Goal: Transaction & Acquisition: Purchase product/service

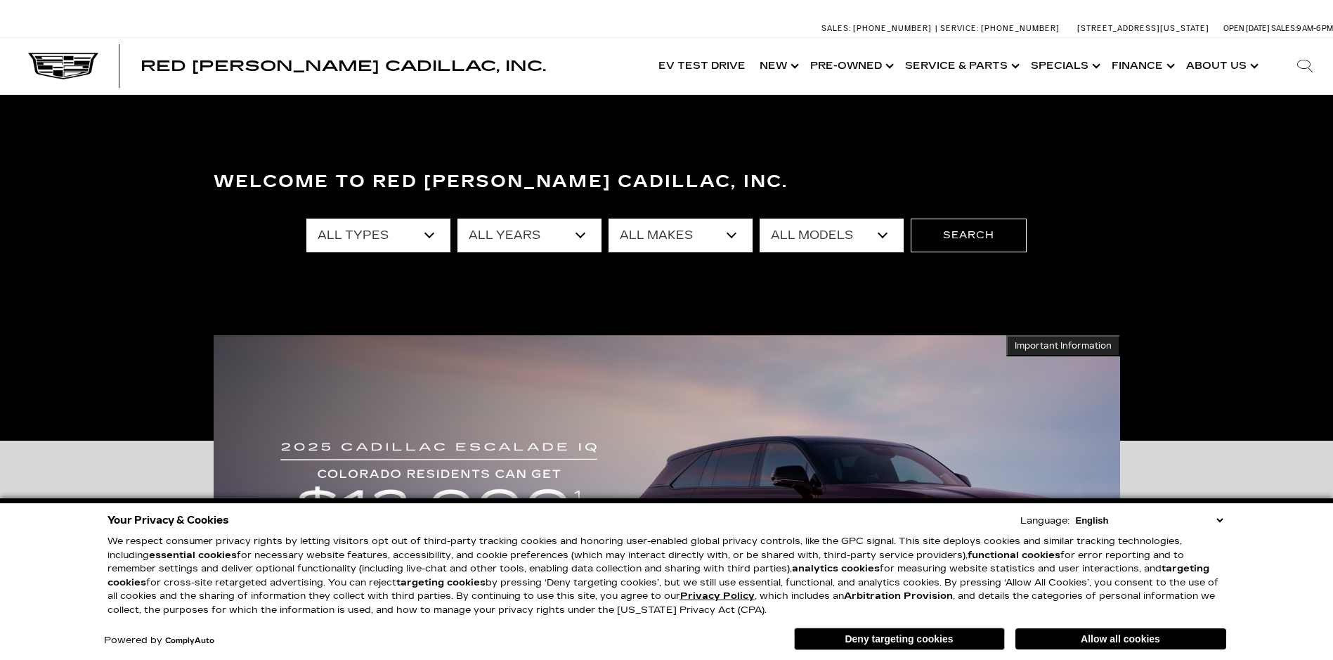
drag, startPoint x: 0, startPoint y: 0, endPoint x: 431, endPoint y: 235, distance: 491.5
click at [431, 235] on select "All Types New Used Certified Used Demo" at bounding box center [378, 236] width 144 height 34
select select "New"
click at [306, 219] on select "All Types New Used Certified Used Demo" at bounding box center [378, 236] width 144 height 34
click at [585, 228] on select "All Years 2026 2025 2024 2023 2022 2021 2020 2019 2018 2017 2013" at bounding box center [529, 236] width 144 height 34
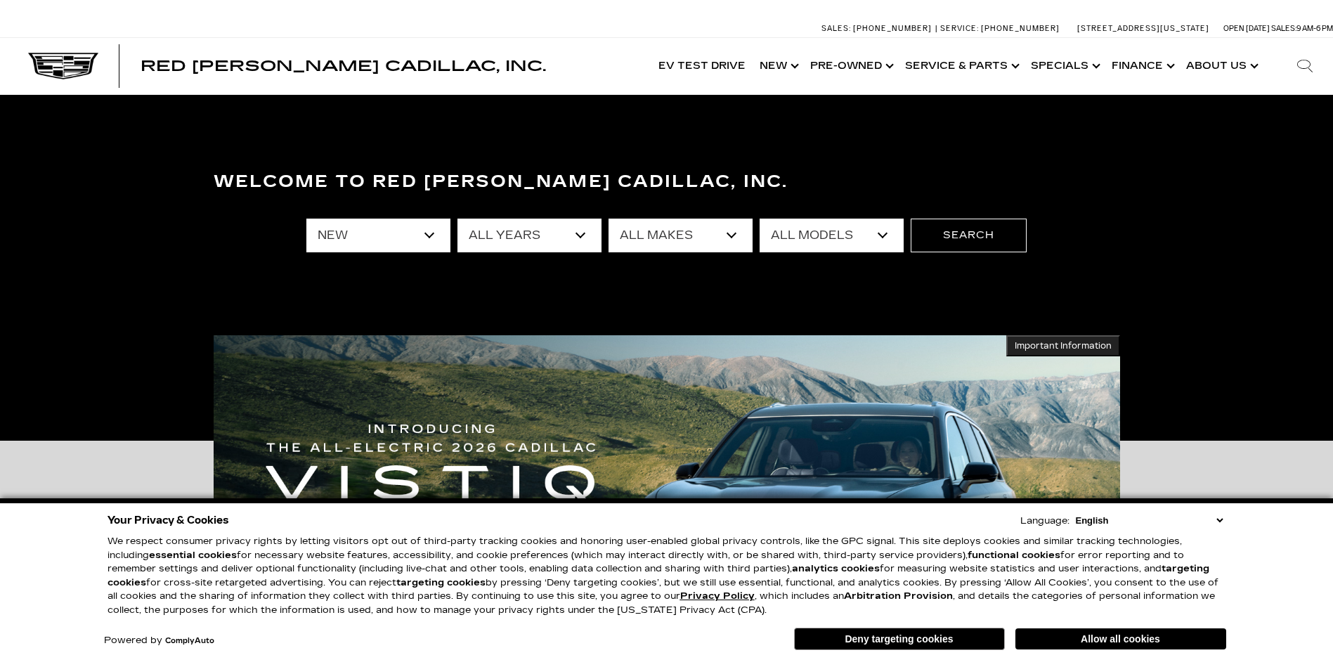
click at [579, 234] on select "All Years 2026 2025 2024" at bounding box center [529, 236] width 144 height 34
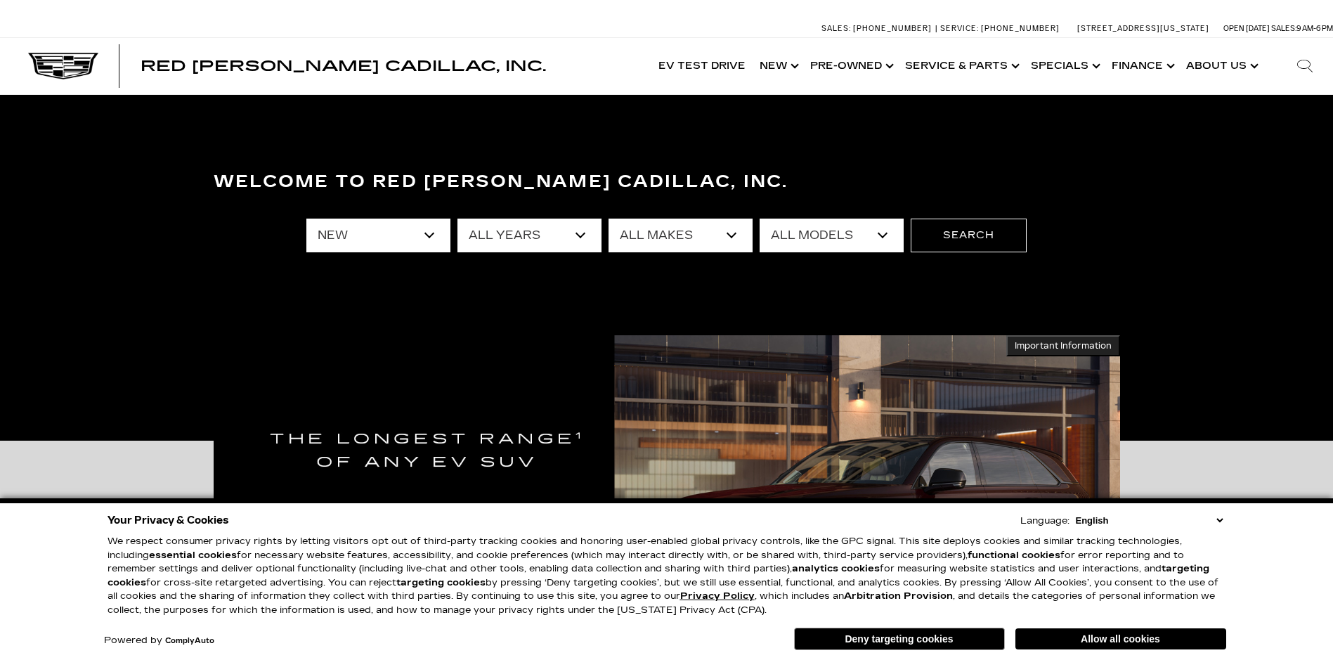
select select "2026"
click at [457, 219] on select "All Years 2026 2025 2024" at bounding box center [529, 236] width 144 height 34
click at [734, 229] on select "All Makes Cadillac" at bounding box center [680, 236] width 144 height 34
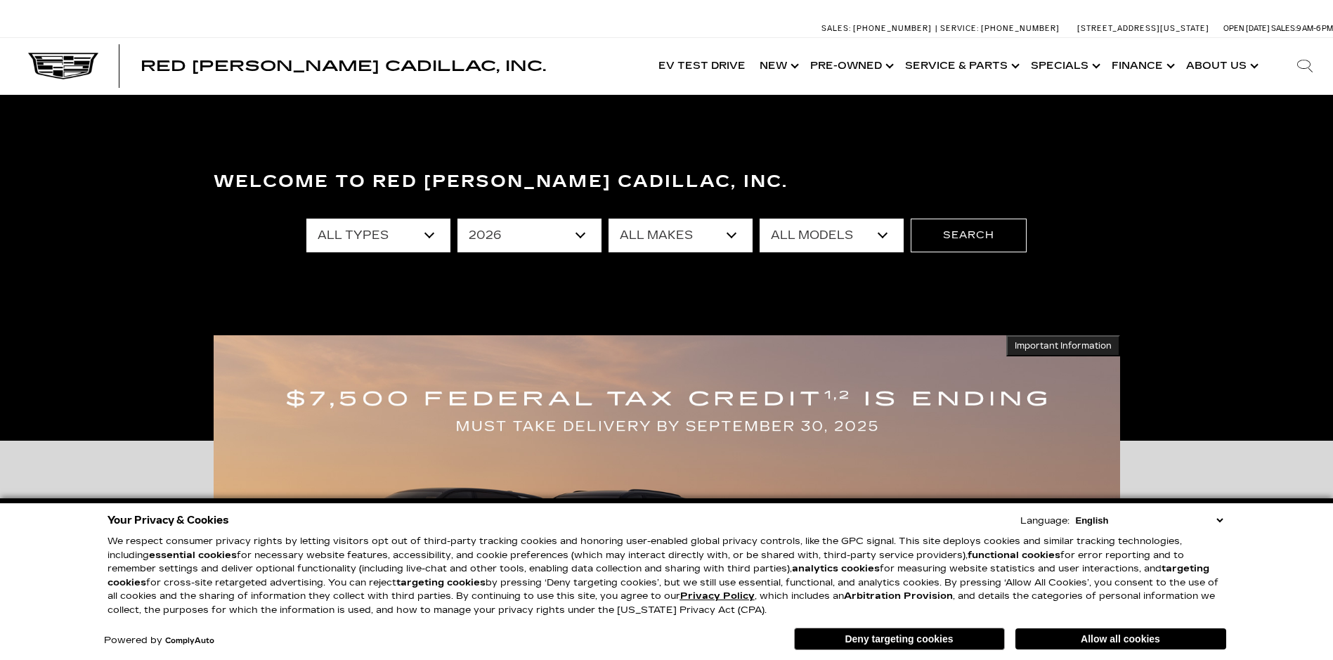
click at [886, 235] on select "All Models ESCALADE IQ ESCALADE IQL LYRIQ VISTIQ" at bounding box center [832, 236] width 144 height 34
click at [736, 236] on select "All Makes Cadillac" at bounding box center [680, 236] width 144 height 34
select select "Cadillac"
click at [608, 219] on select "All Makes Cadillac" at bounding box center [680, 236] width 144 height 34
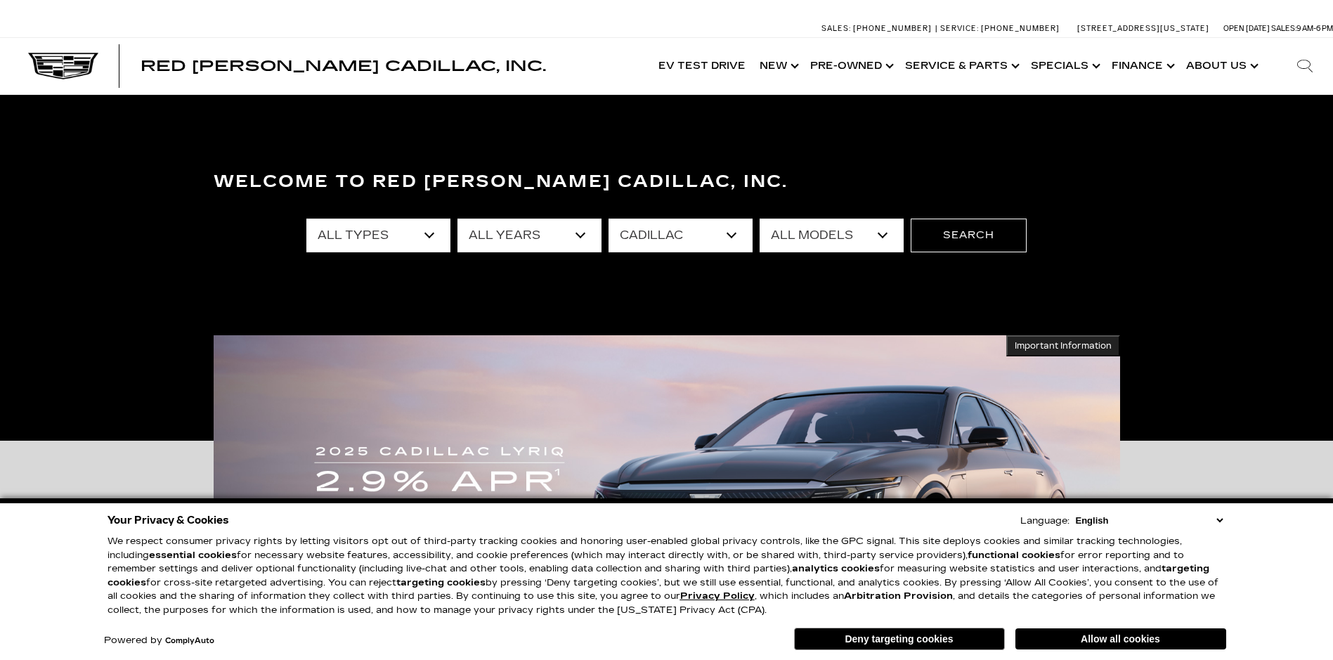
click at [884, 230] on select "All Models ESCALADE IQ ESCALADE IQL LYRIQ VISTIQ" at bounding box center [832, 236] width 144 height 34
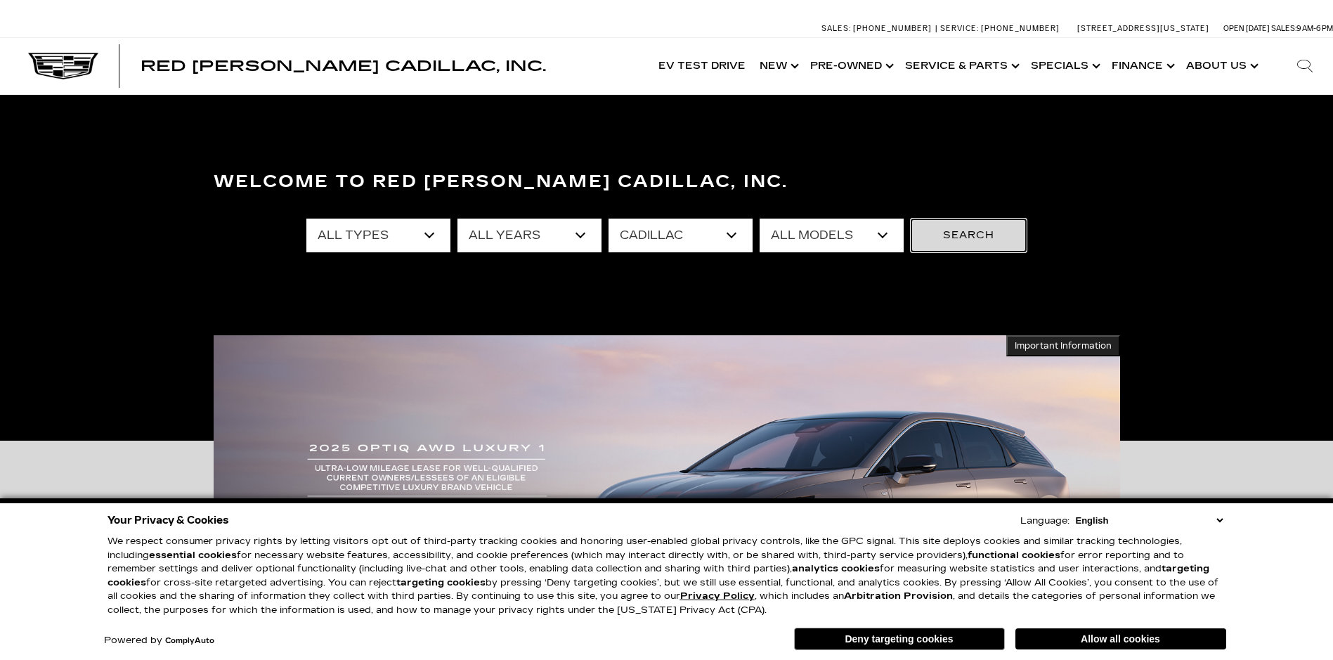
click at [949, 229] on button "Search" at bounding box center [969, 236] width 116 height 34
